Goal: Task Accomplishment & Management: Use online tool/utility

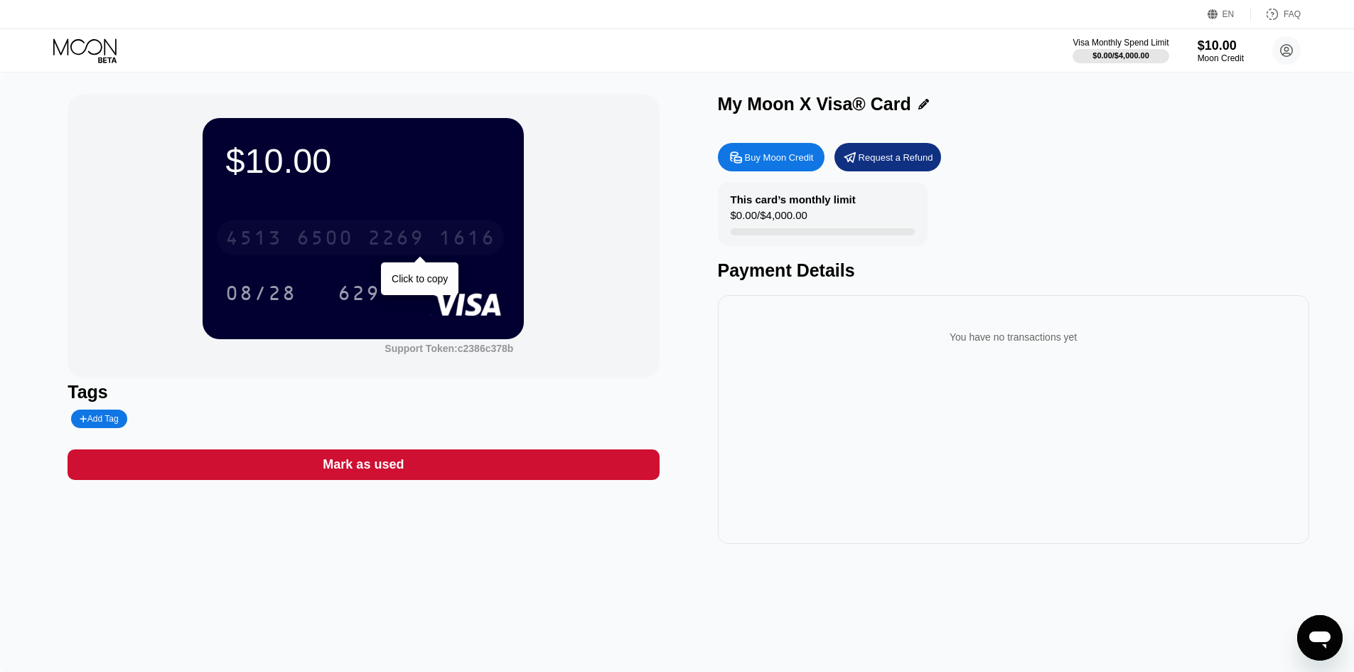
click at [483, 236] on div "1616" at bounding box center [466, 239] width 57 height 23
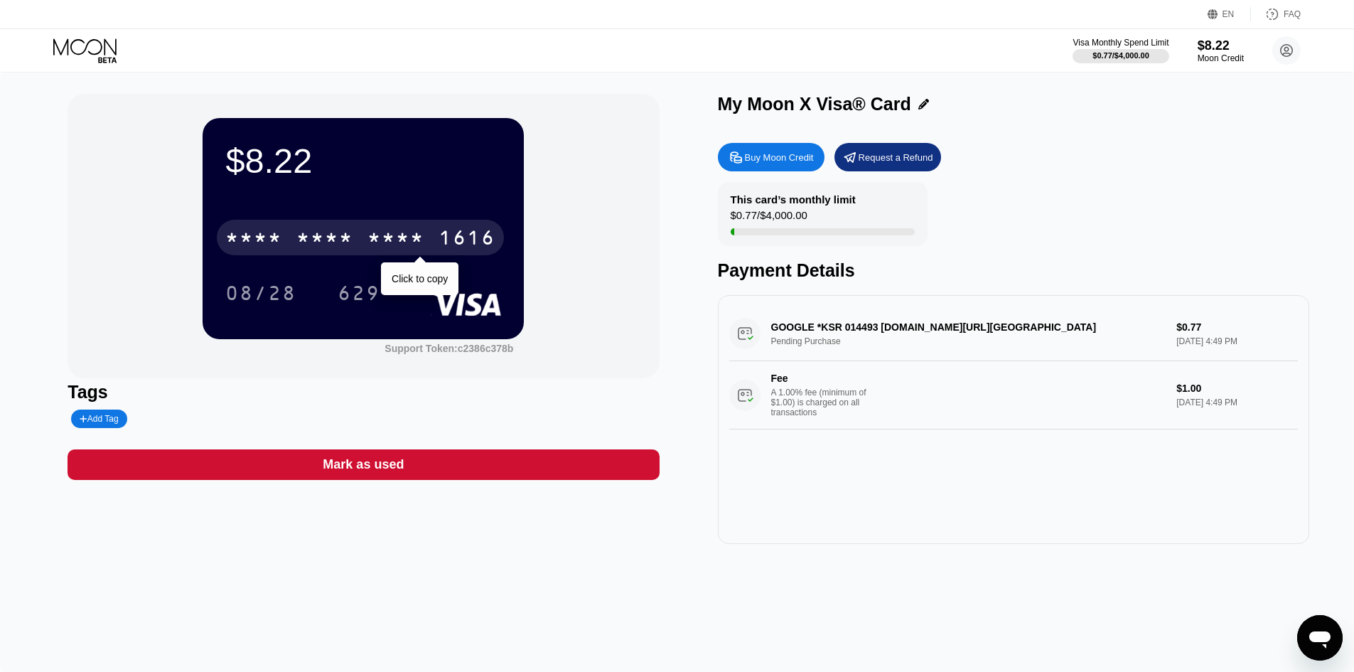
click at [367, 242] on div "* * * * * * * * * * * * 1616" at bounding box center [360, 238] width 287 height 36
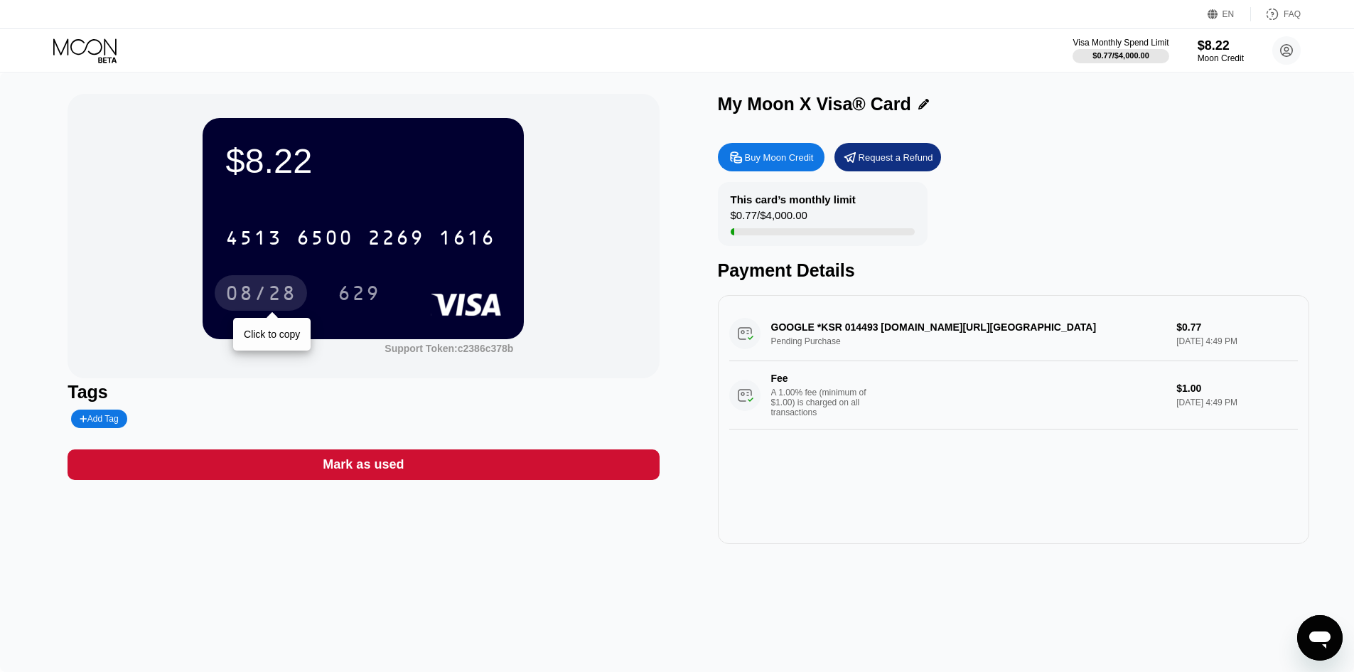
click at [294, 298] on div "08/28" at bounding box center [260, 295] width 71 height 23
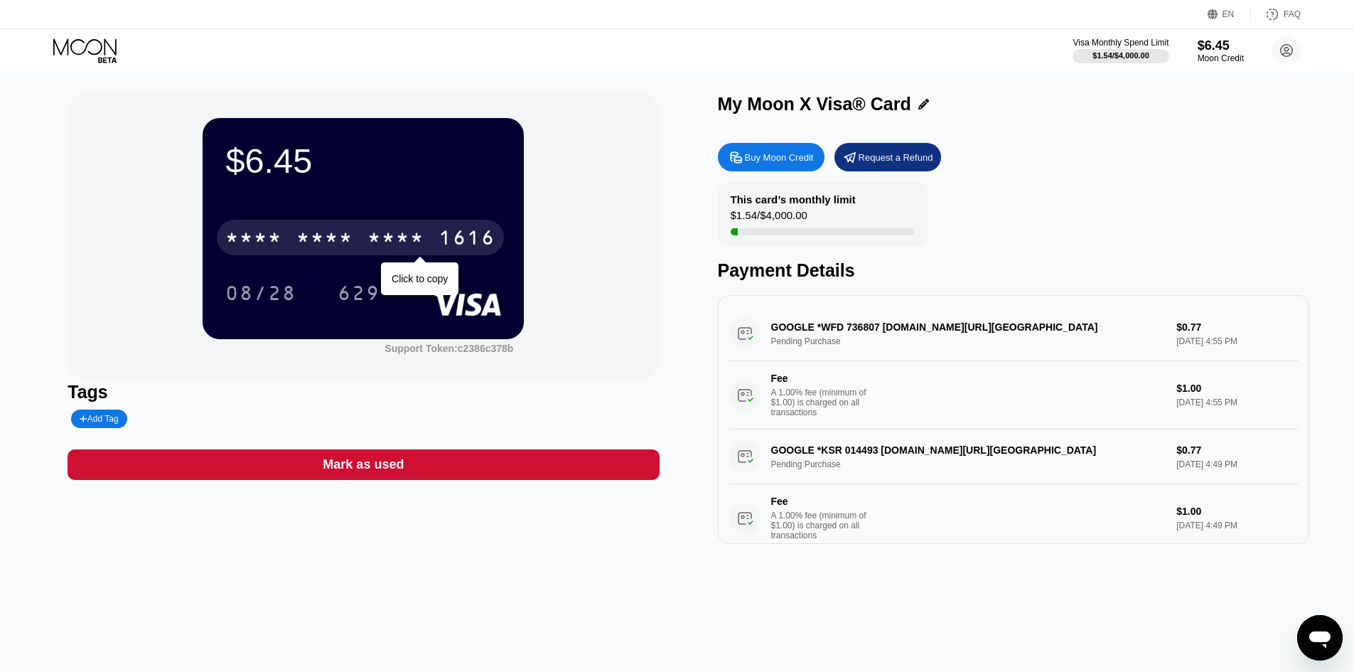
click at [264, 231] on div "* * * *" at bounding box center [253, 239] width 57 height 23
